Goal: Transaction & Acquisition: Purchase product/service

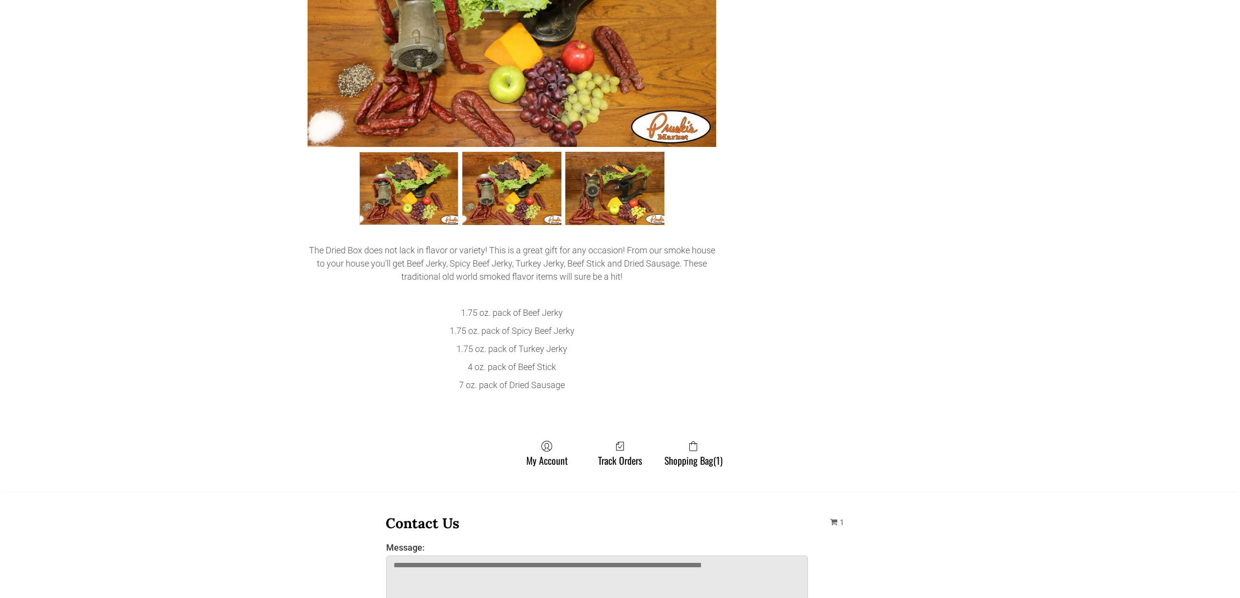
scroll to position [325, 0]
